Goal: Task Accomplishment & Management: Use online tool/utility

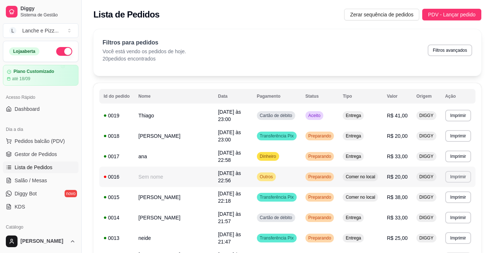
click at [461, 171] on button "Imprimir" at bounding box center [458, 177] width 26 height 12
click at [453, 188] on button "IMPRESSORA" at bounding box center [443, 191] width 51 height 11
click at [459, 151] on button "Imprimir" at bounding box center [458, 157] width 26 height 12
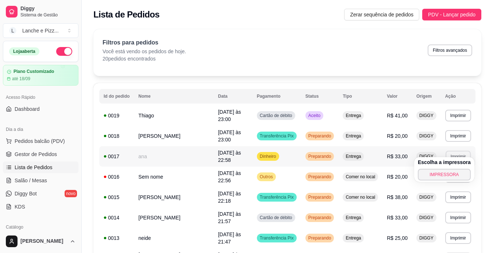
click at [459, 151] on button "Imprimir" at bounding box center [457, 156] width 25 height 11
click at [458, 152] on button "Imprimir" at bounding box center [457, 156] width 25 height 11
click at [454, 151] on button "Imprimir" at bounding box center [457, 156] width 25 height 11
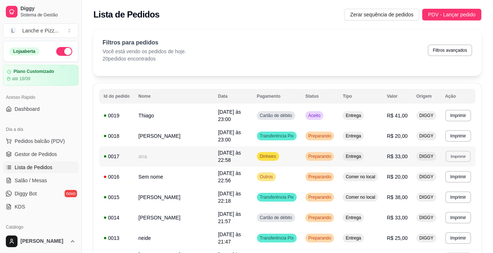
click at [454, 151] on button "Imprimir" at bounding box center [457, 156] width 25 height 11
click at [459, 176] on button "IMPRESSORA" at bounding box center [443, 175] width 53 height 12
click at [453, 133] on button "Imprimir" at bounding box center [457, 135] width 25 height 11
click at [450, 156] on button "IMPRESSORA" at bounding box center [443, 157] width 53 height 12
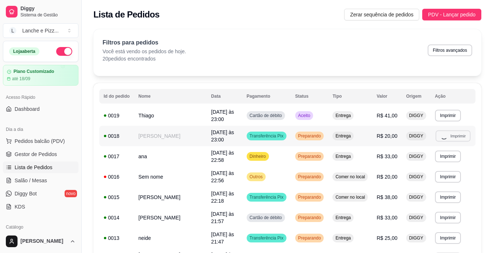
click at [450, 156] on button "IMPRESSORA" at bounding box center [444, 156] width 49 height 11
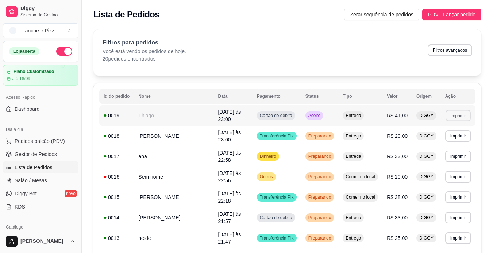
click at [459, 113] on button "Imprimir" at bounding box center [457, 115] width 25 height 11
click at [459, 113] on button "Imprimir" at bounding box center [458, 116] width 26 height 12
click at [458, 113] on button "Imprimir" at bounding box center [457, 115] width 25 height 11
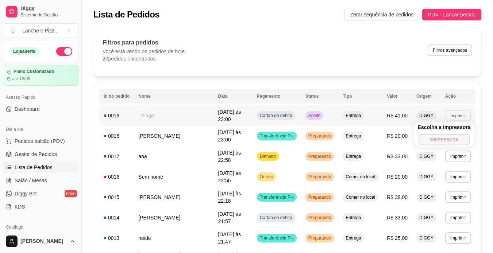
click at [447, 138] on button "IMPRESSORA" at bounding box center [443, 139] width 51 height 11
